Goal: Task Accomplishment & Management: Manage account settings

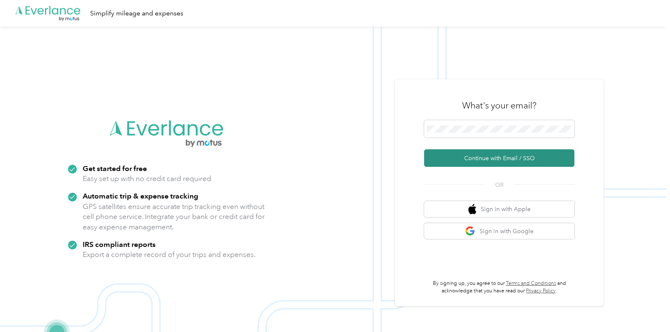
click at [481, 157] on button "Continue with Email / SSO" at bounding box center [499, 159] width 150 height 18
click at [483, 160] on button "Continue with Email / SSO" at bounding box center [499, 159] width 150 height 18
click at [455, 133] on span at bounding box center [499, 129] width 150 height 18
click at [465, 158] on button "Continue with Email / SSO" at bounding box center [499, 159] width 150 height 18
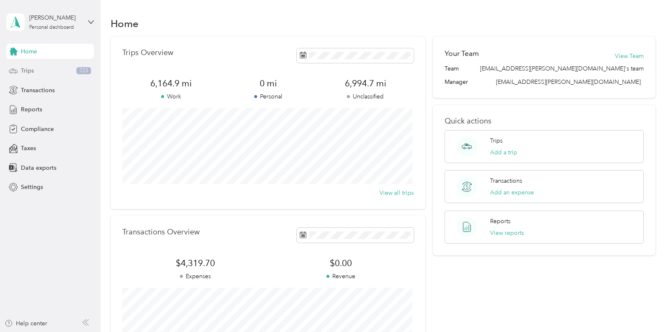
click at [25, 73] on span "Trips" at bounding box center [27, 70] width 13 height 9
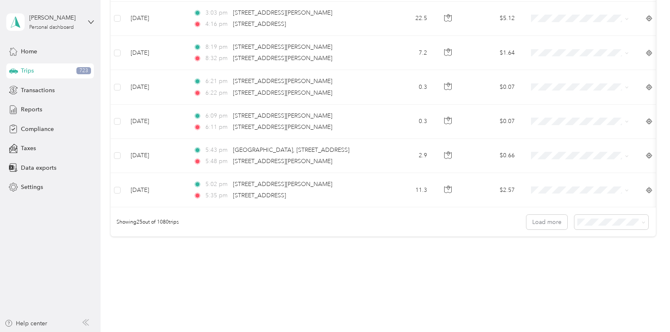
scroll to position [818, 0]
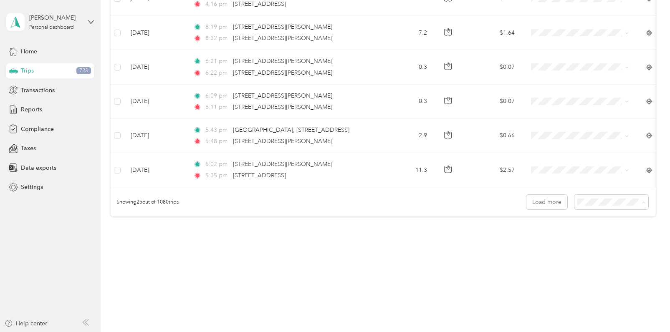
click at [609, 245] on span "100 per load" at bounding box center [595, 246] width 34 height 7
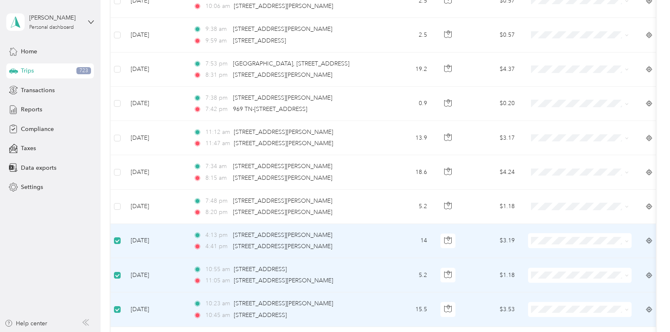
scroll to position [1110, 0]
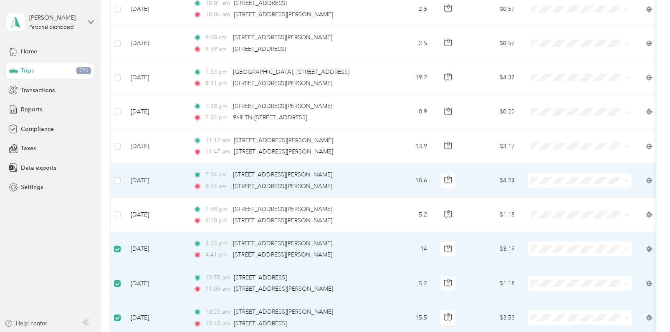
click at [112, 180] on td at bounding box center [117, 181] width 13 height 34
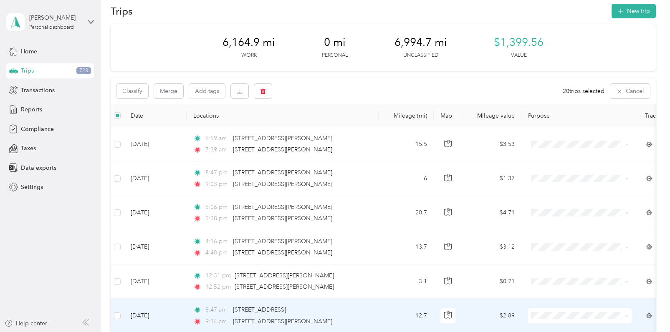
scroll to position [0, 0]
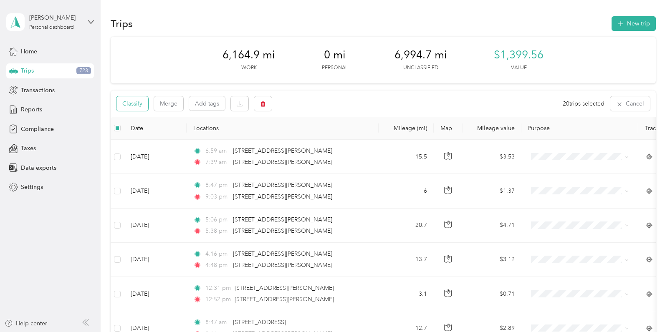
click at [129, 103] on button "Classify" at bounding box center [133, 103] width 32 height 15
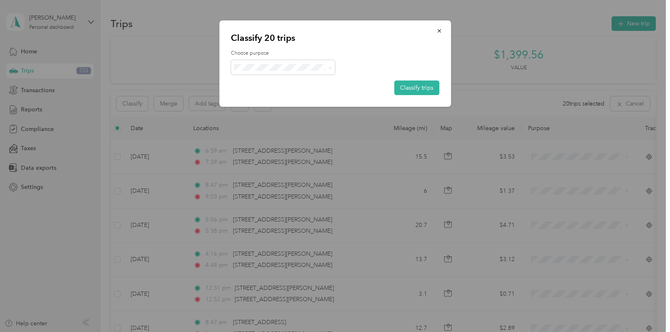
click at [271, 81] on span "Convergint Technologies" at bounding box center [291, 83] width 78 height 9
click at [411, 84] on button "Classify trips" at bounding box center [416, 88] width 45 height 15
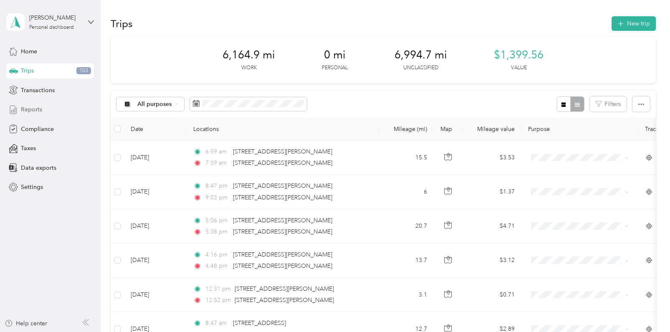
click at [33, 110] on span "Reports" at bounding box center [31, 109] width 21 height 9
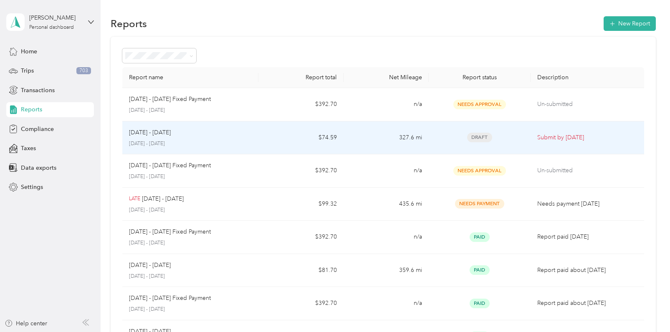
click at [177, 132] on div "[DATE] - [DATE]" at bounding box center [190, 132] width 123 height 9
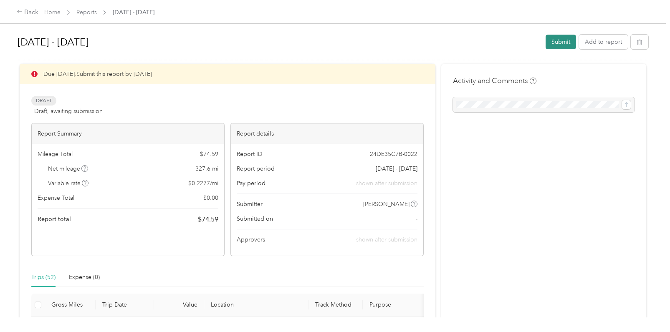
click at [551, 39] on button "Submit" at bounding box center [561, 42] width 30 height 15
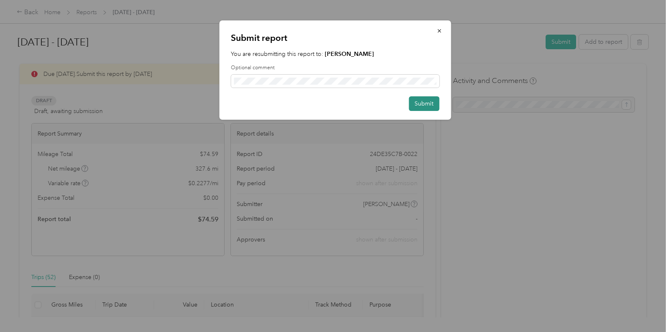
click at [420, 99] on button "Submit" at bounding box center [424, 103] width 30 height 15
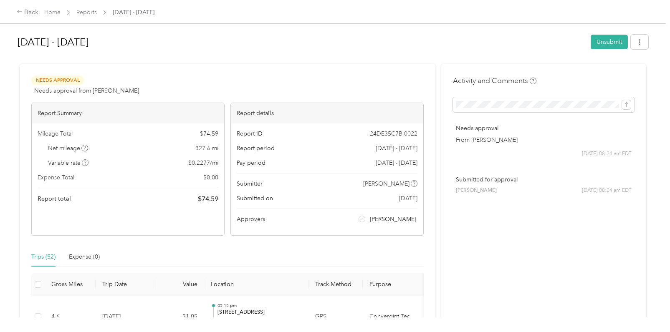
click at [52, 7] on div "Back Home Reports [DATE] - [DATE]" at bounding box center [335, 11] width 670 height 23
click at [54, 10] on link "Home" at bounding box center [52, 12] width 16 height 7
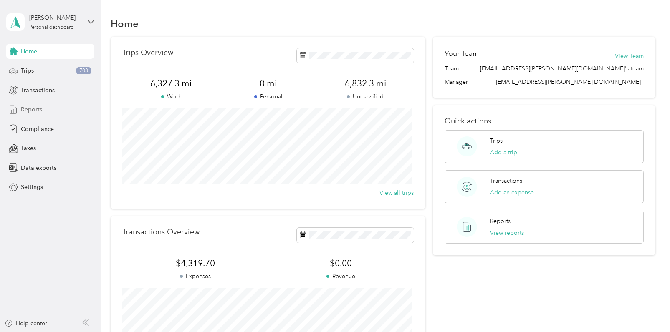
click at [28, 106] on span "Reports" at bounding box center [31, 109] width 21 height 9
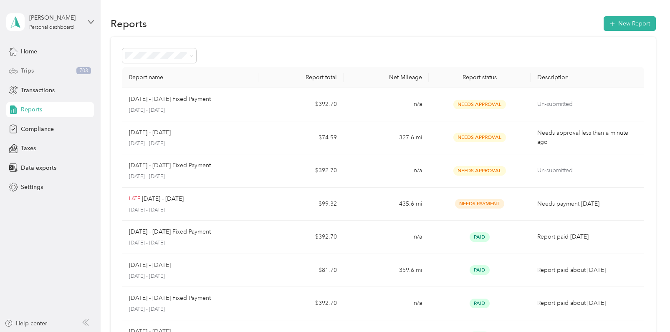
click at [29, 73] on span "Trips" at bounding box center [27, 70] width 13 height 9
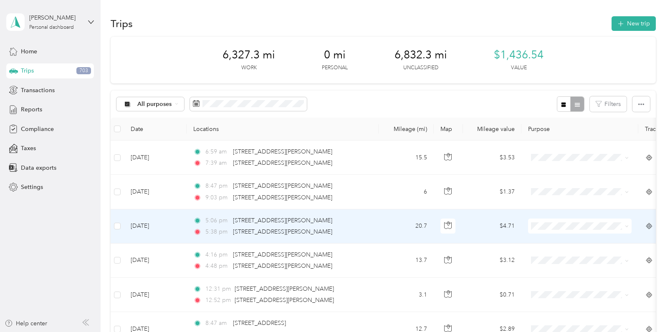
scroll to position [84, 0]
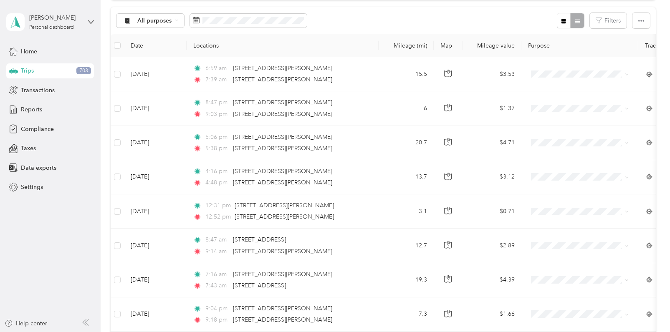
drag, startPoint x: 474, startPoint y: 16, endPoint x: 427, endPoint y: 38, distance: 52.7
click at [474, 16] on div "All purposes Filters" at bounding box center [383, 20] width 545 height 27
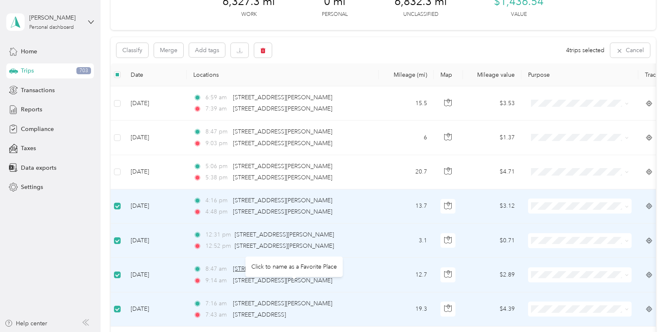
scroll to position [0, 0]
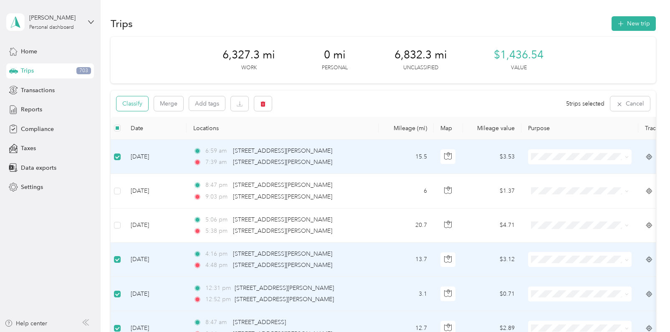
click at [139, 105] on button "Classify" at bounding box center [133, 103] width 32 height 15
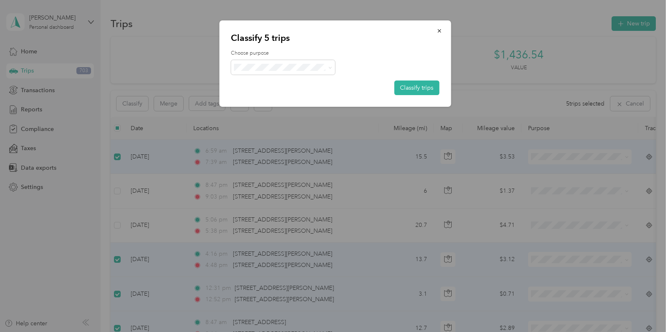
click at [268, 84] on span "Convergint Technologies" at bounding box center [291, 79] width 78 height 9
click at [405, 88] on button "Classify trips" at bounding box center [416, 88] width 45 height 15
